Goal: Task Accomplishment & Management: Manage account settings

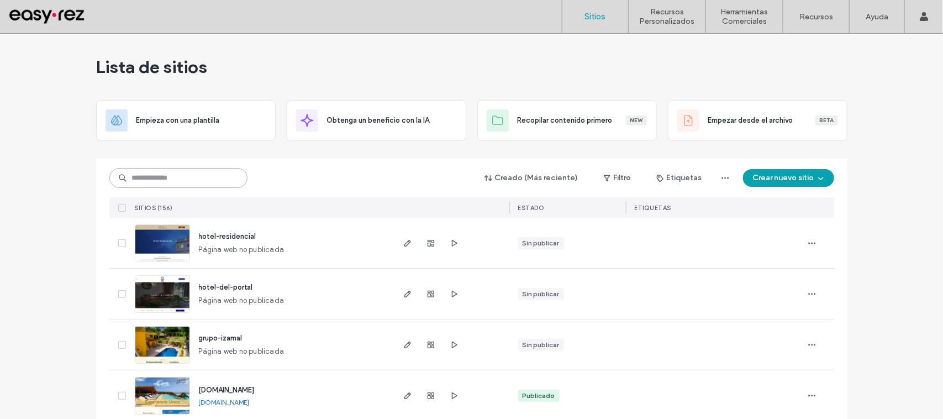
click at [234, 179] on input at bounding box center [178, 178] width 138 height 20
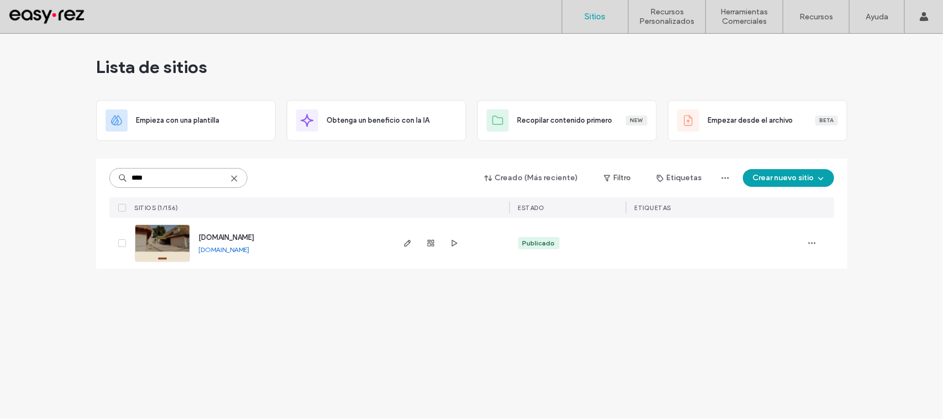
type input "****"
click at [245, 236] on span "[DOMAIN_NAME]" at bounding box center [227, 237] width 56 height 8
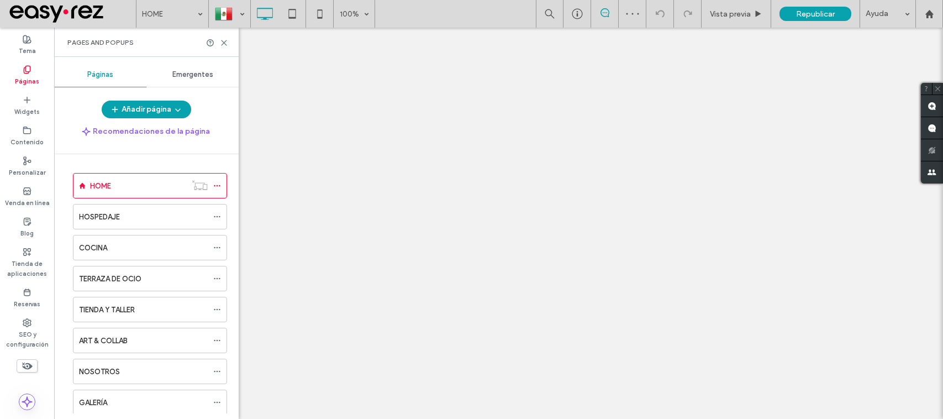
click at [0, 0] on div at bounding box center [0, 0] width 0 height 0
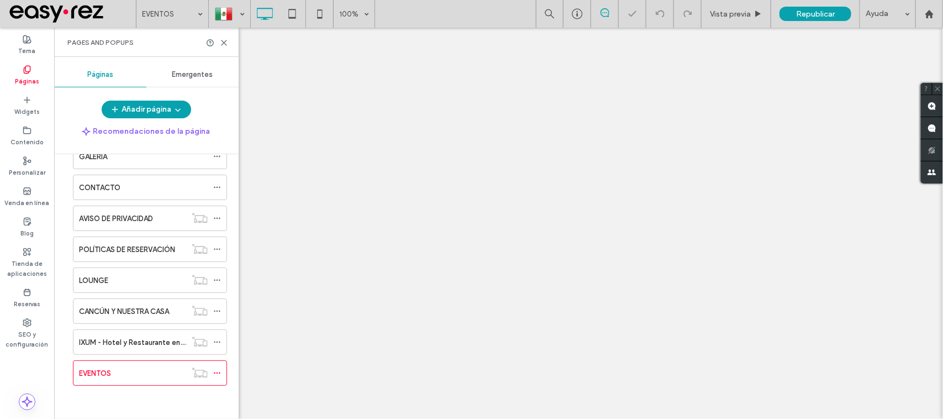
click at [150, 338] on label "IXUM - Hotel y Restaurante en Cancún" at bounding box center [167, 341] width 177 height 19
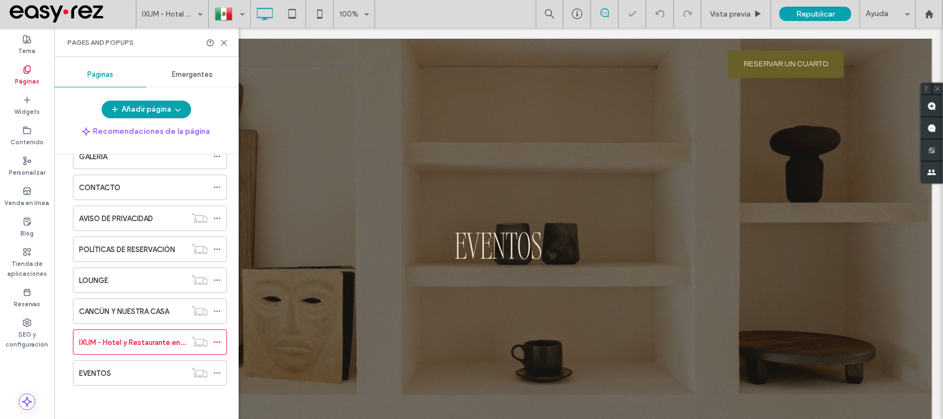
click at [219, 341] on div at bounding box center [471, 209] width 943 height 419
click at [217, 342] on icon at bounding box center [217, 342] width 8 height 8
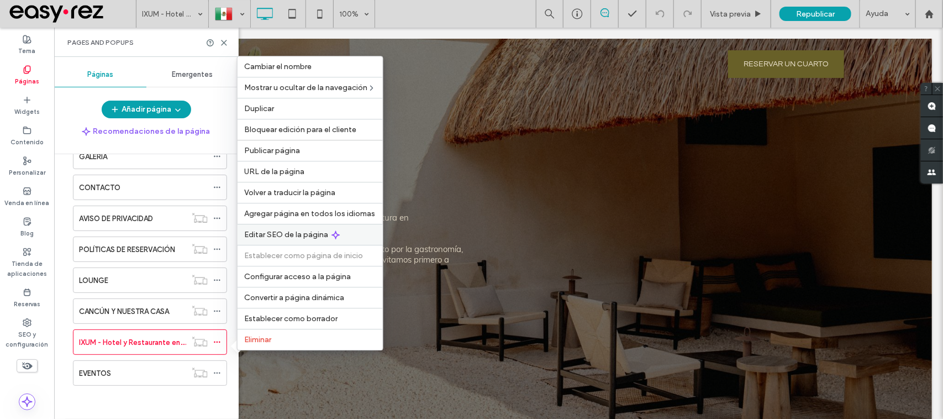
click at [316, 232] on span "Editar SEO de la página" at bounding box center [286, 234] width 84 height 9
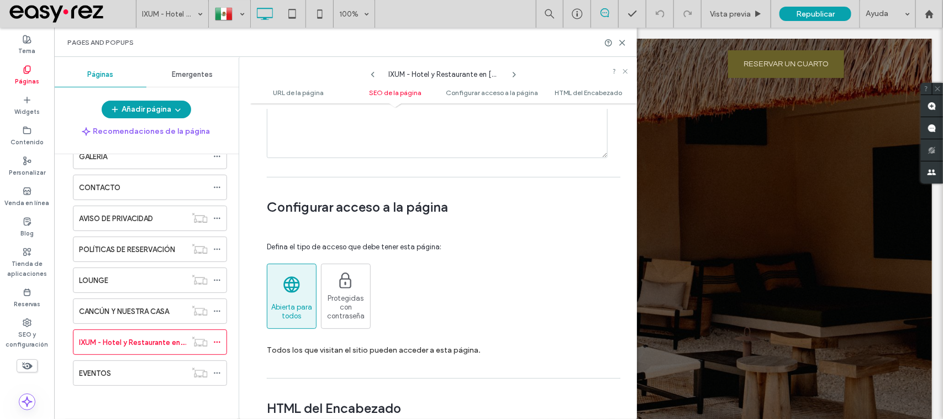
scroll to position [837, 0]
click at [219, 310] on use at bounding box center [217, 311] width 6 height 2
